Goal: Obtain resource: Download file/media

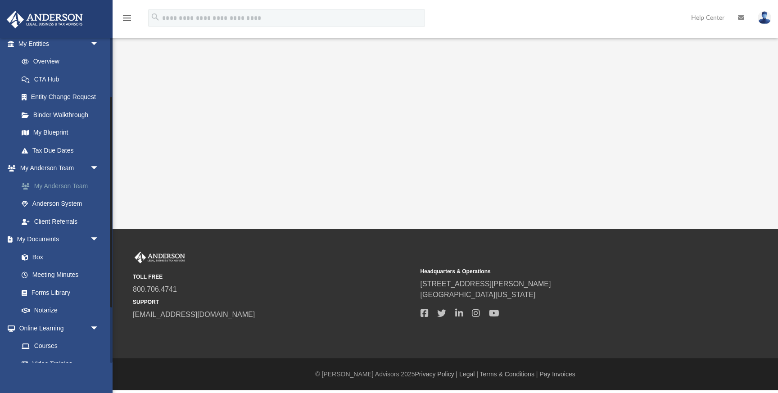
scroll to position [117, 0]
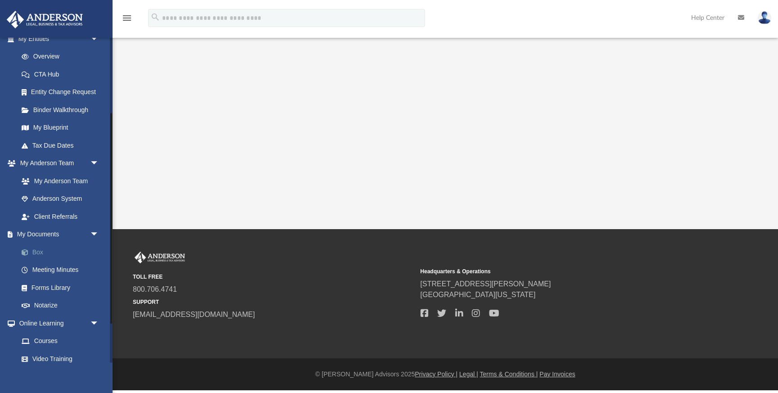
click at [40, 248] on link "Box" at bounding box center [63, 252] width 100 height 18
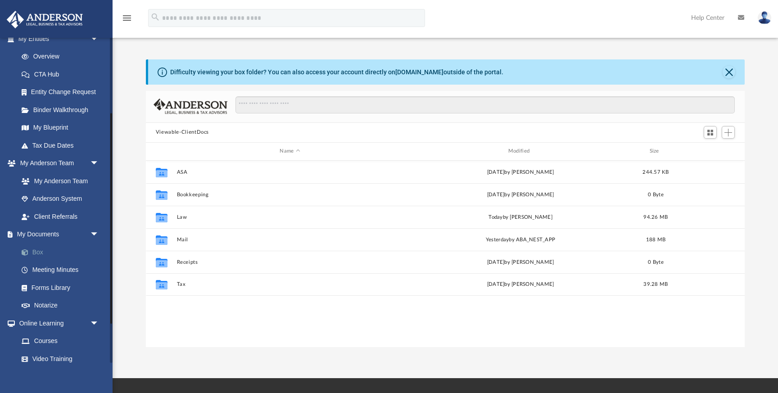
scroll to position [204, 599]
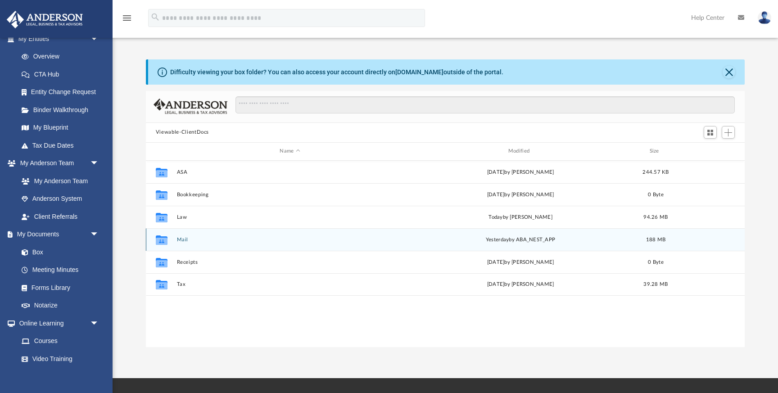
click at [205, 243] on div "Collaborated Folder Mail [DATE] by ABA_NEST_APP 188 MB" at bounding box center [445, 239] width 599 height 23
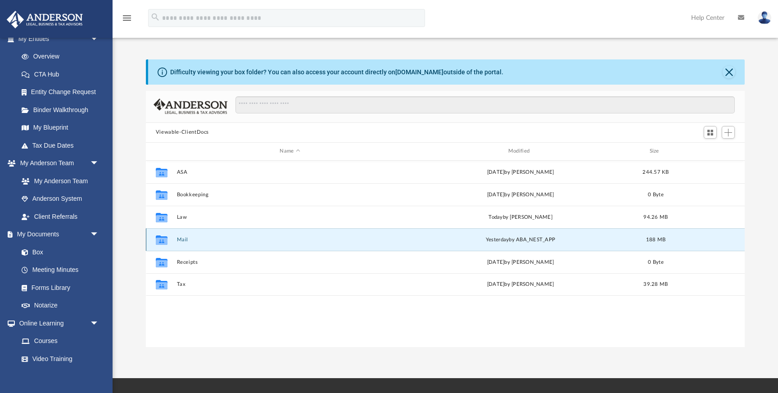
click at [180, 239] on button "Mail" at bounding box center [289, 240] width 226 height 6
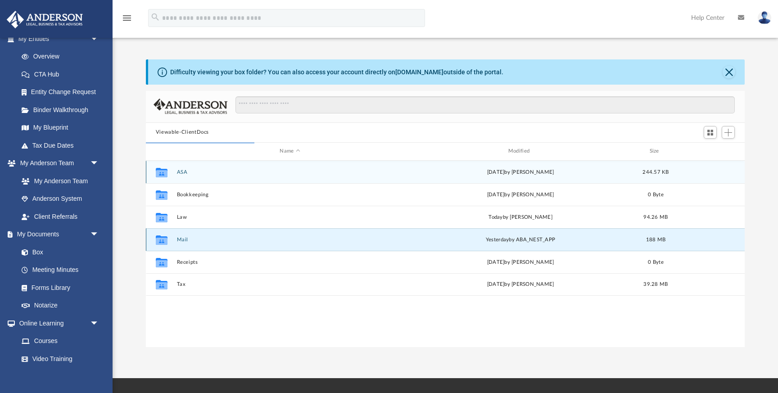
scroll to position [0, 0]
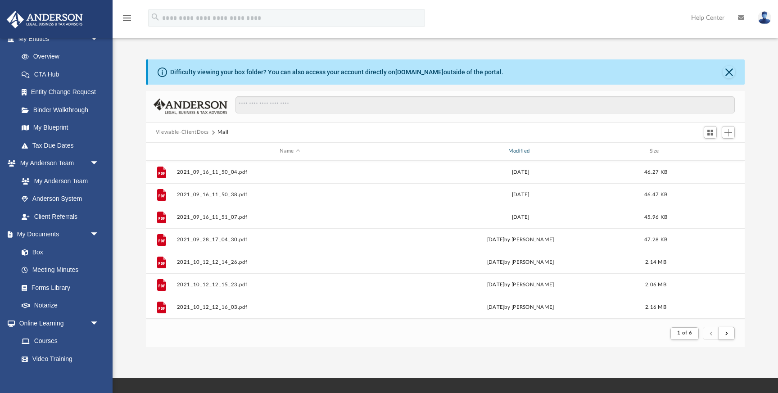
click at [531, 150] on div "Modified" at bounding box center [520, 151] width 227 height 8
click at [522, 152] on div "Modified" at bounding box center [520, 151] width 227 height 8
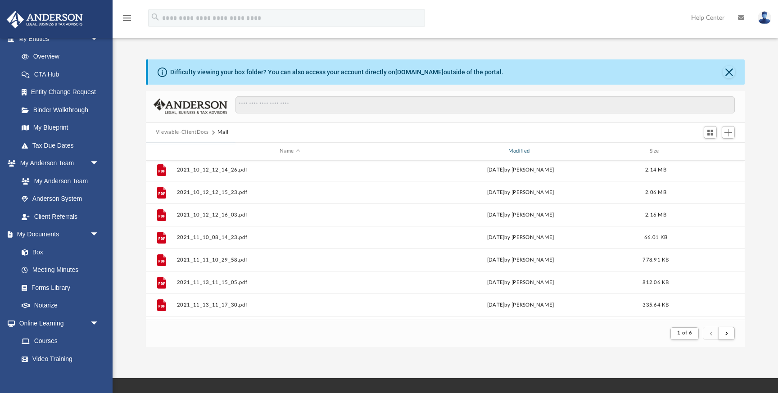
scroll to position [0, 0]
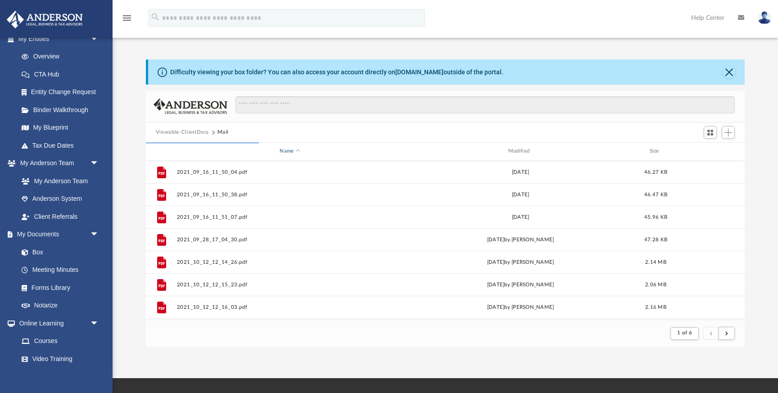
click at [296, 151] on span "Name" at bounding box center [298, 151] width 4 height 4
click at [523, 150] on div "Modified" at bounding box center [520, 151] width 227 height 8
click at [531, 149] on div "Modified" at bounding box center [520, 151] width 227 height 8
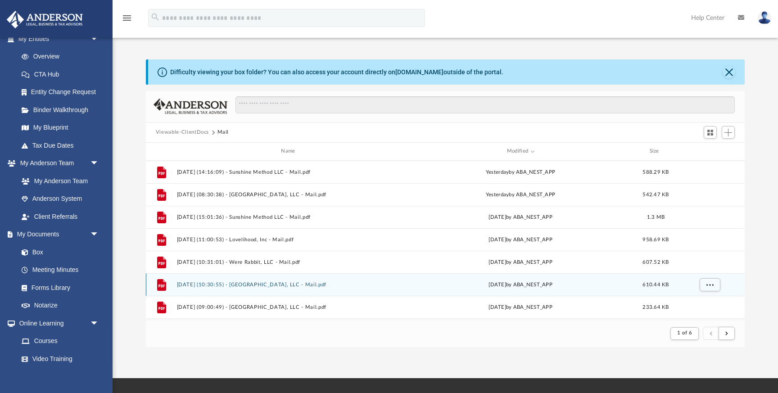
click at [262, 284] on button "[DATE] (10:30:55) - [GEOGRAPHIC_DATA], LLC - Mail.pdf" at bounding box center [289, 285] width 226 height 6
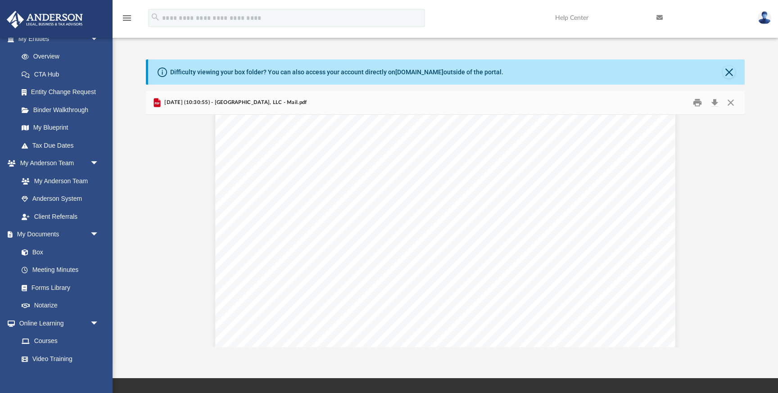
scroll to position [24, 0]
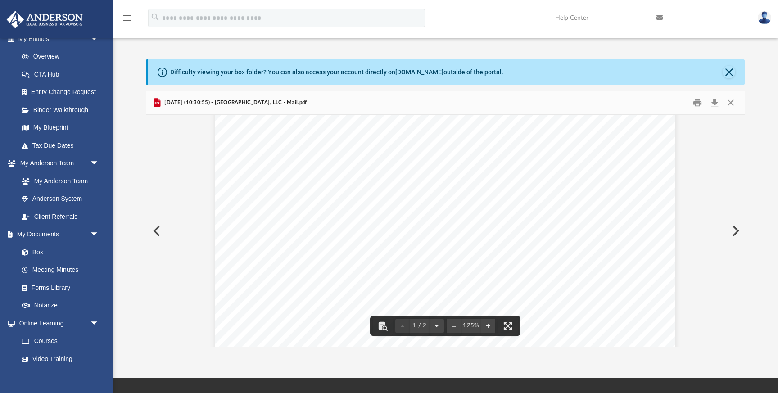
drag, startPoint x: 258, startPoint y: 209, endPoint x: 330, endPoint y: 208, distance: 71.6
click at [330, 208] on div "Page 1" at bounding box center [445, 394] width 460 height 592
click at [716, 101] on button "Download" at bounding box center [714, 102] width 16 height 14
click at [737, 230] on button "Preview" at bounding box center [735, 230] width 20 height 25
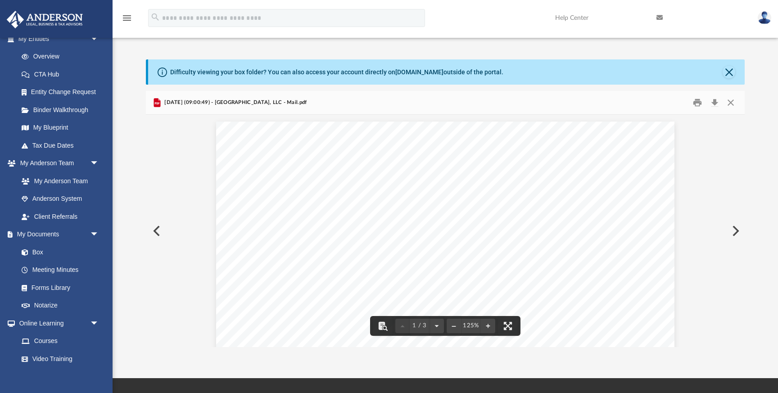
click at [156, 232] on button "Preview" at bounding box center [156, 230] width 20 height 25
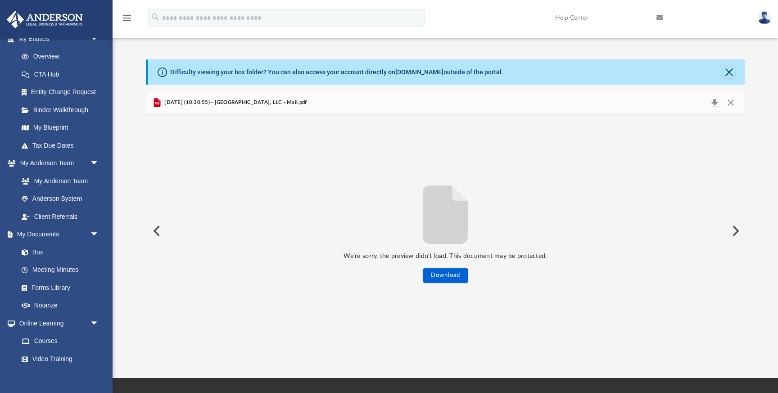
click at [156, 232] on button "Preview" at bounding box center [156, 230] width 20 height 25
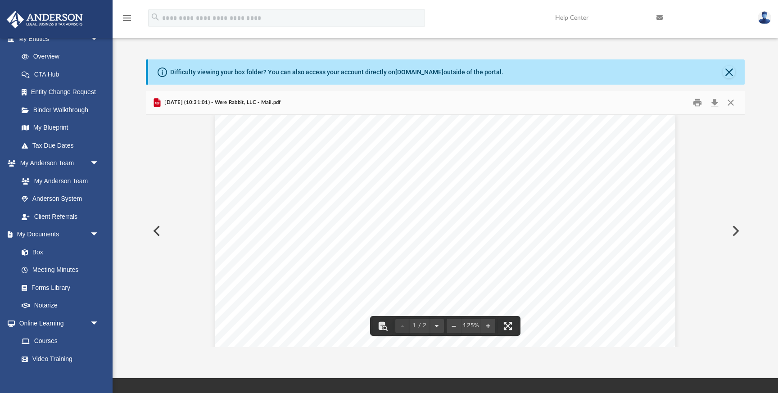
scroll to position [5, 0]
click at [713, 104] on button "Download" at bounding box center [714, 102] width 16 height 14
click at [735, 228] on button "Preview" at bounding box center [735, 230] width 20 height 25
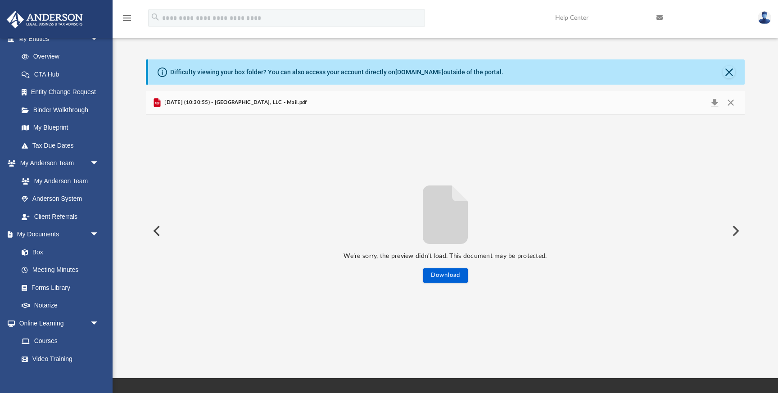
click at [158, 230] on button "Preview" at bounding box center [156, 230] width 20 height 25
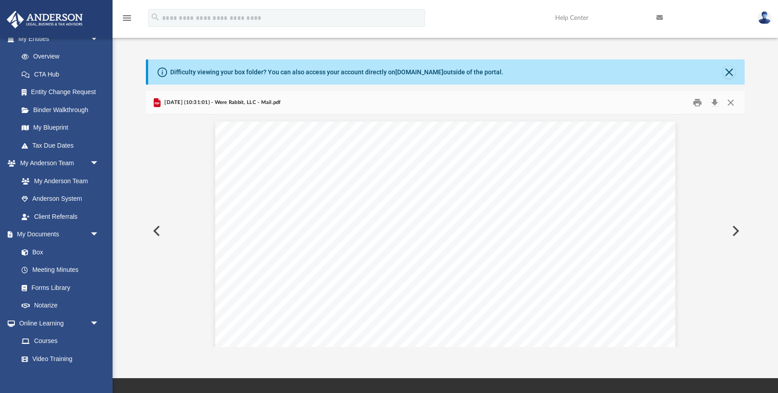
click at [158, 230] on button "Preview" at bounding box center [156, 230] width 20 height 25
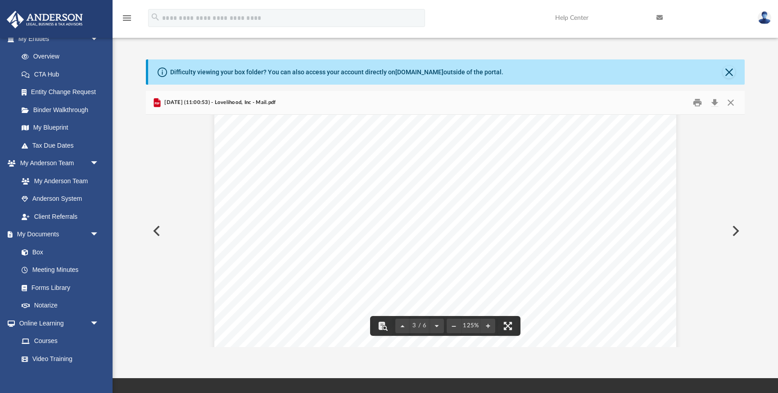
click at [155, 232] on button "Preview" at bounding box center [156, 230] width 20 height 25
click at [156, 230] on button "Preview" at bounding box center [156, 230] width 20 height 25
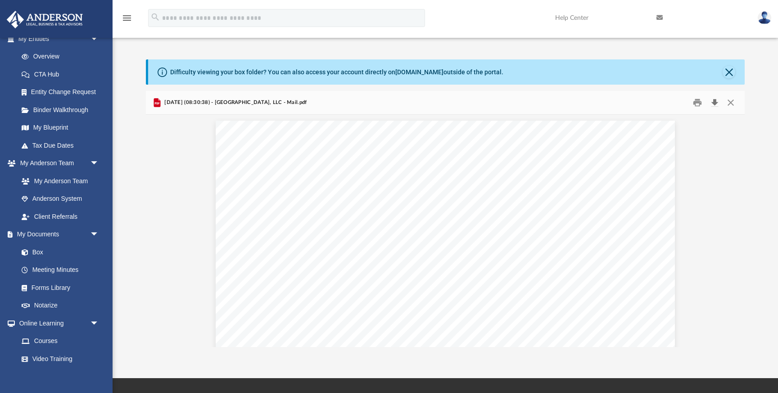
click at [714, 100] on button "Download" at bounding box center [714, 102] width 16 height 14
